Goal: Task Accomplishment & Management: Manage account settings

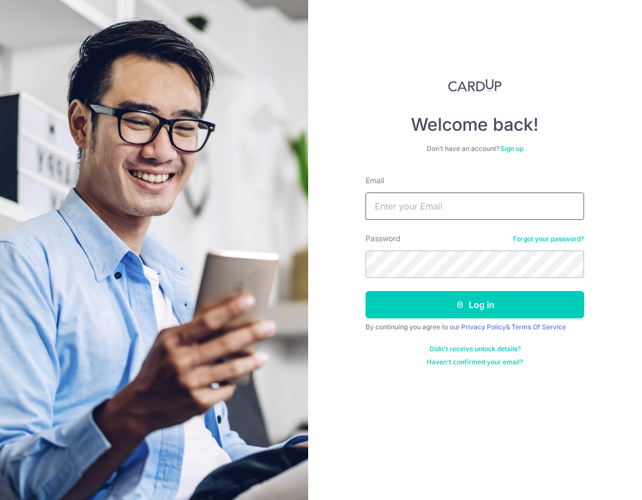
click at [388, 204] on input "Email" at bounding box center [475, 205] width 219 height 27
type input "[EMAIL_ADDRESS][DOMAIN_NAME]"
click at [366, 291] on button "Log in" at bounding box center [475, 304] width 219 height 27
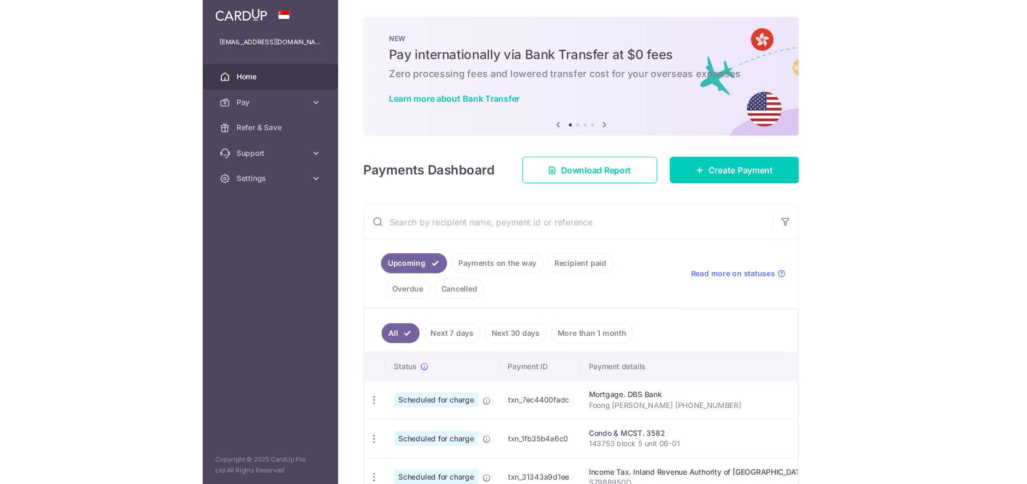
scroll to position [131, 0]
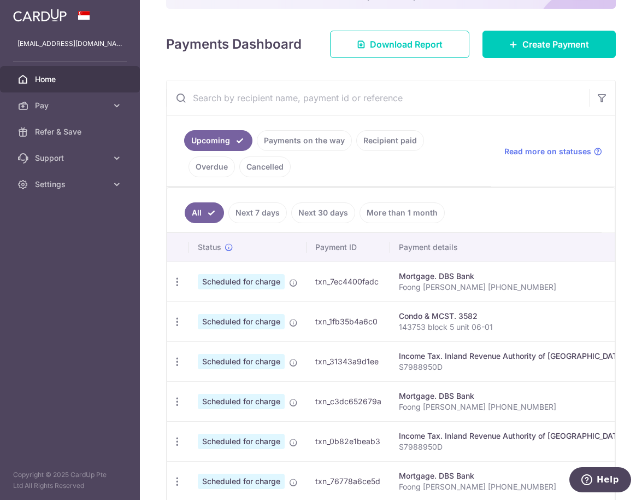
drag, startPoint x: 0, startPoint y: 499, endPoint x: 0, endPoint y: 492, distance: 6.6
click at [0, 492] on aside "[EMAIL_ADDRESS][DOMAIN_NAME] Home Pay Payments Recipients Cards Refer & Save Su…" at bounding box center [70, 250] width 140 height 500
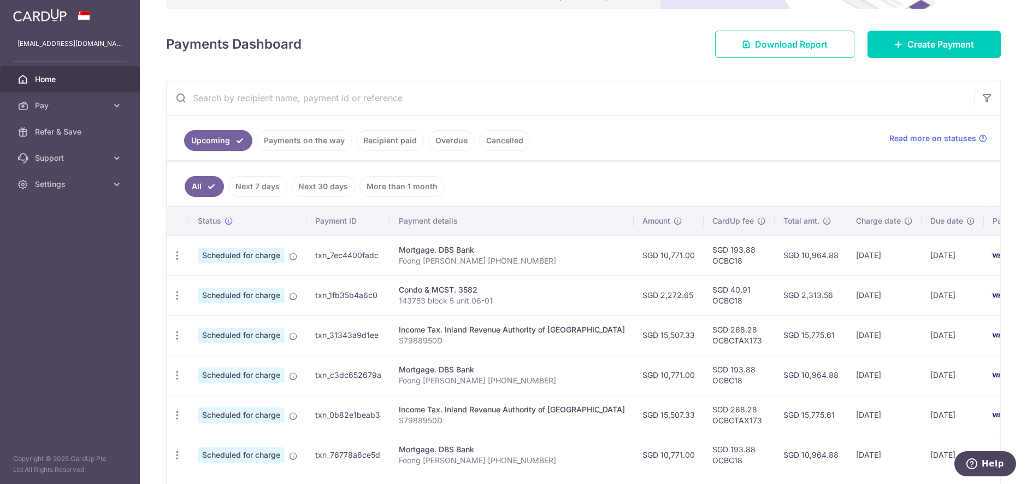
drag, startPoint x: 290, startPoint y: 139, endPoint x: 293, endPoint y: 146, distance: 7.8
click at [293, 146] on link "Payments on the way" at bounding box center [304, 140] width 95 height 21
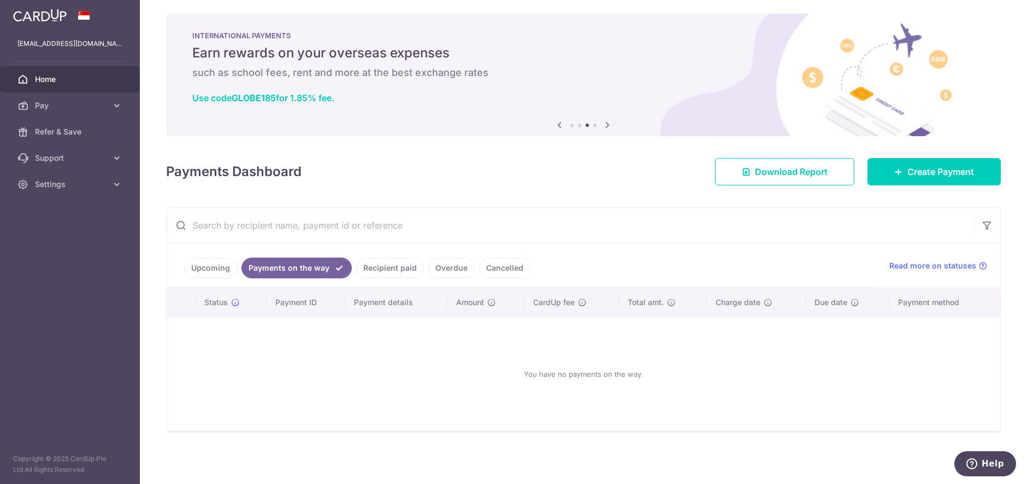
scroll to position [0, 0]
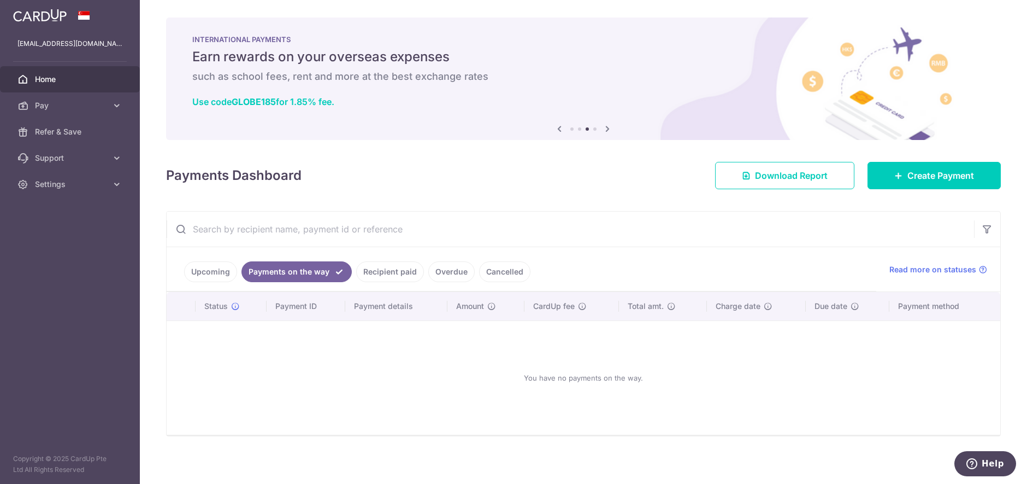
click at [271, 139] on img at bounding box center [583, 78] width 835 height 122
click at [398, 277] on link "Recipient paid" at bounding box center [390, 271] width 68 height 21
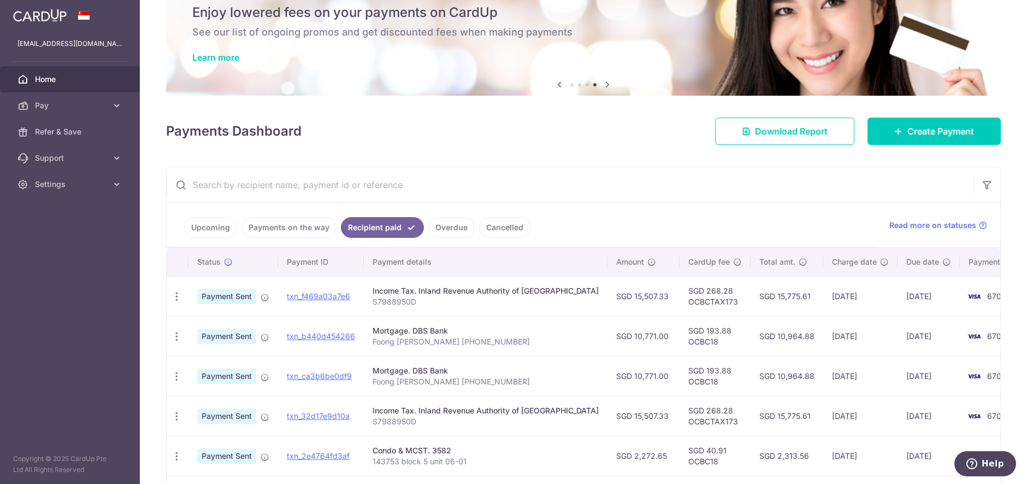
scroll to position [66, 0]
